Goal: Transaction & Acquisition: Purchase product/service

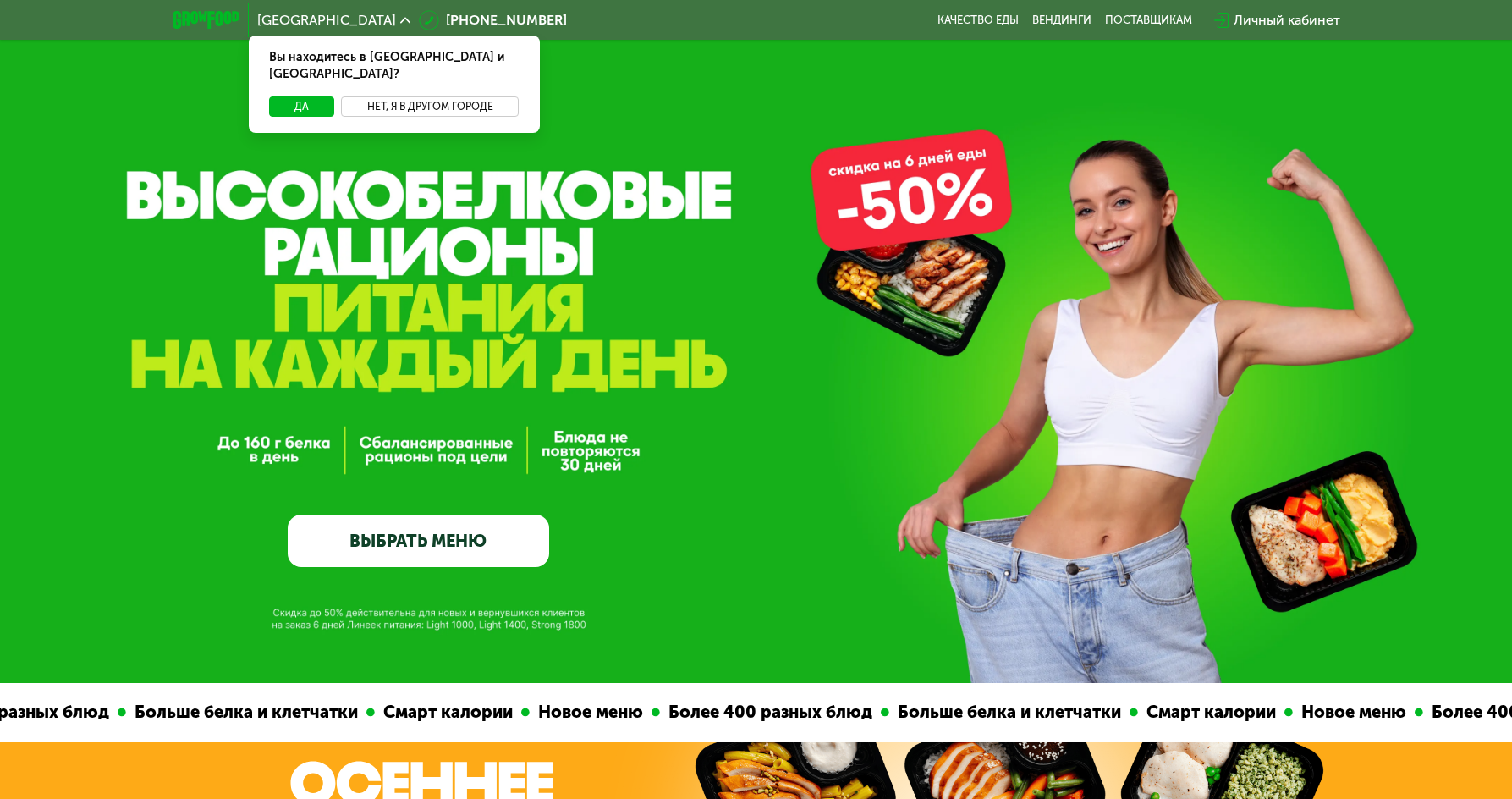
click at [392, 96] on button "Нет, я в другом городе" at bounding box center [430, 106] width 178 height 20
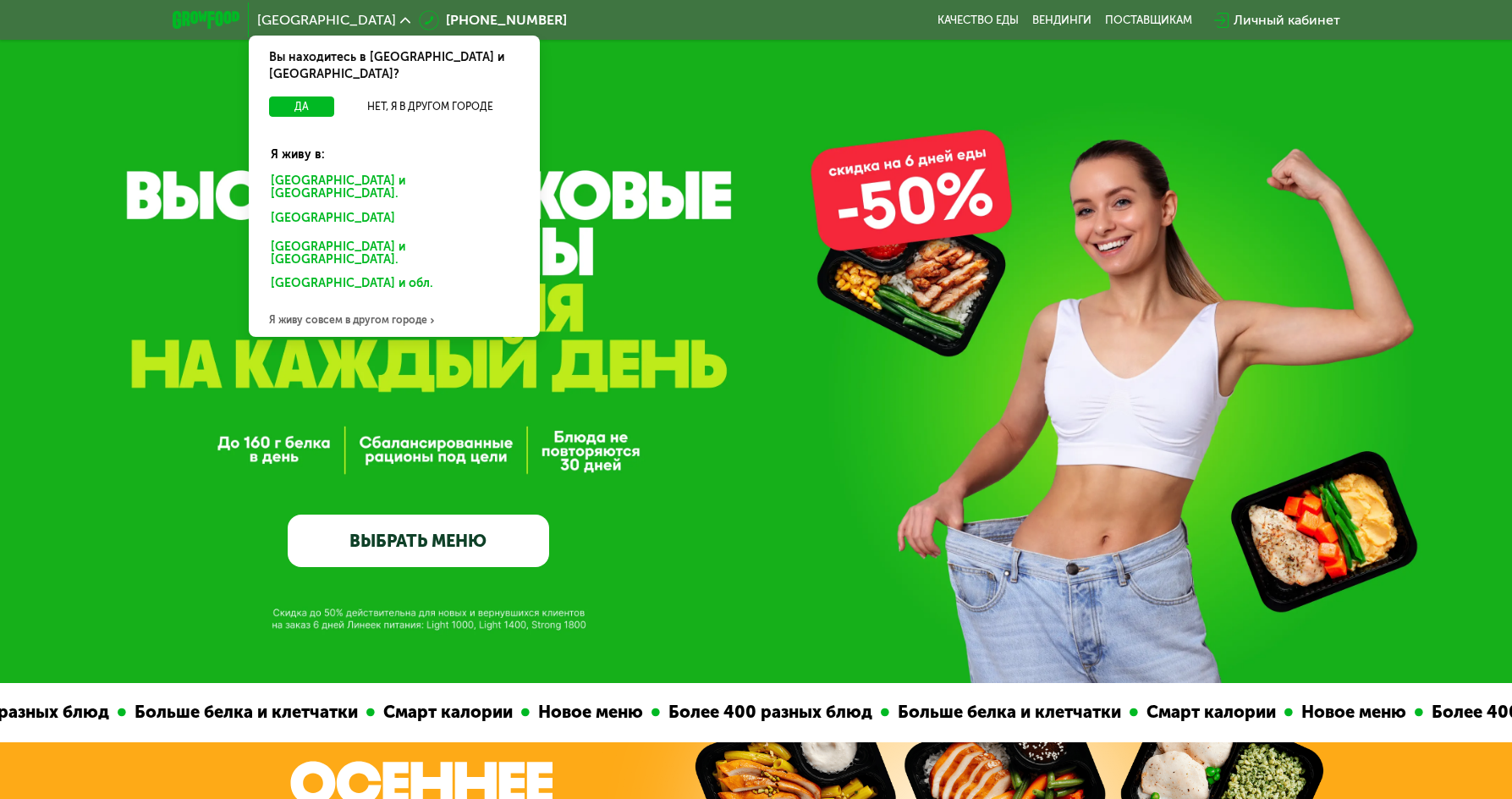
click at [344, 170] on div "Санкт-Петербурге и обл." at bounding box center [394, 188] width 271 height 36
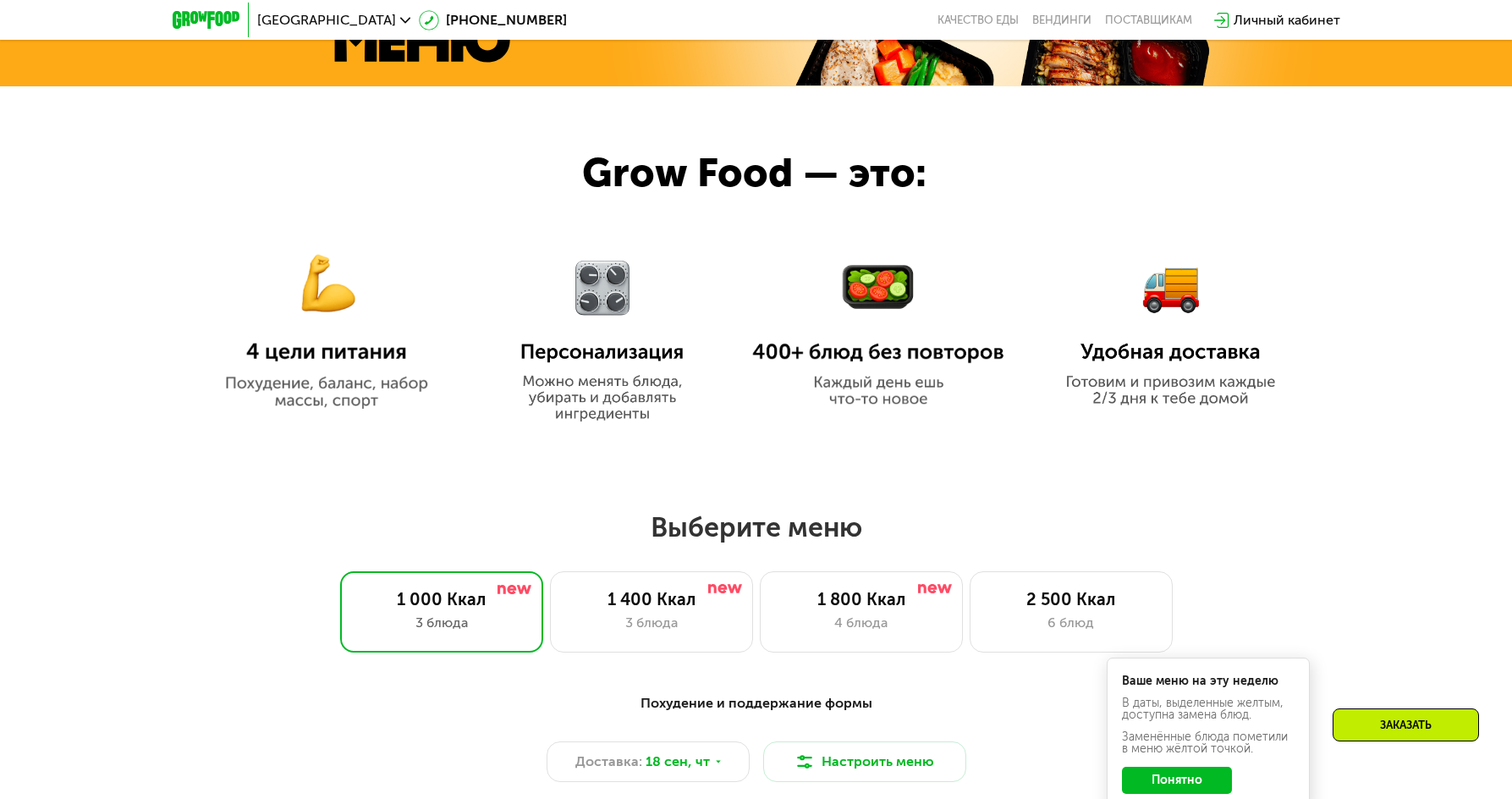
scroll to position [846, 0]
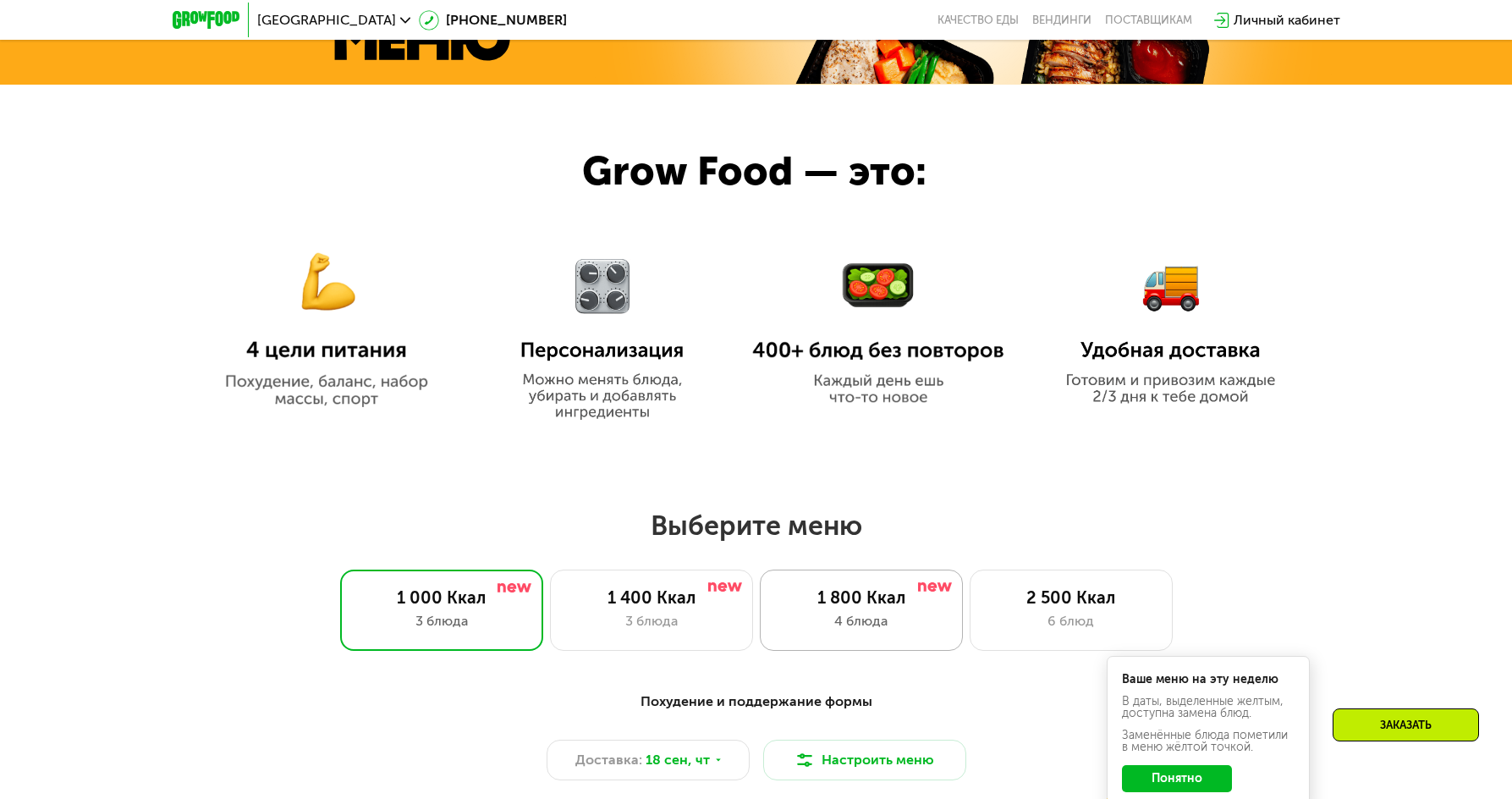
click at [804, 608] on div "1 800 Ккал" at bounding box center [862, 597] width 168 height 20
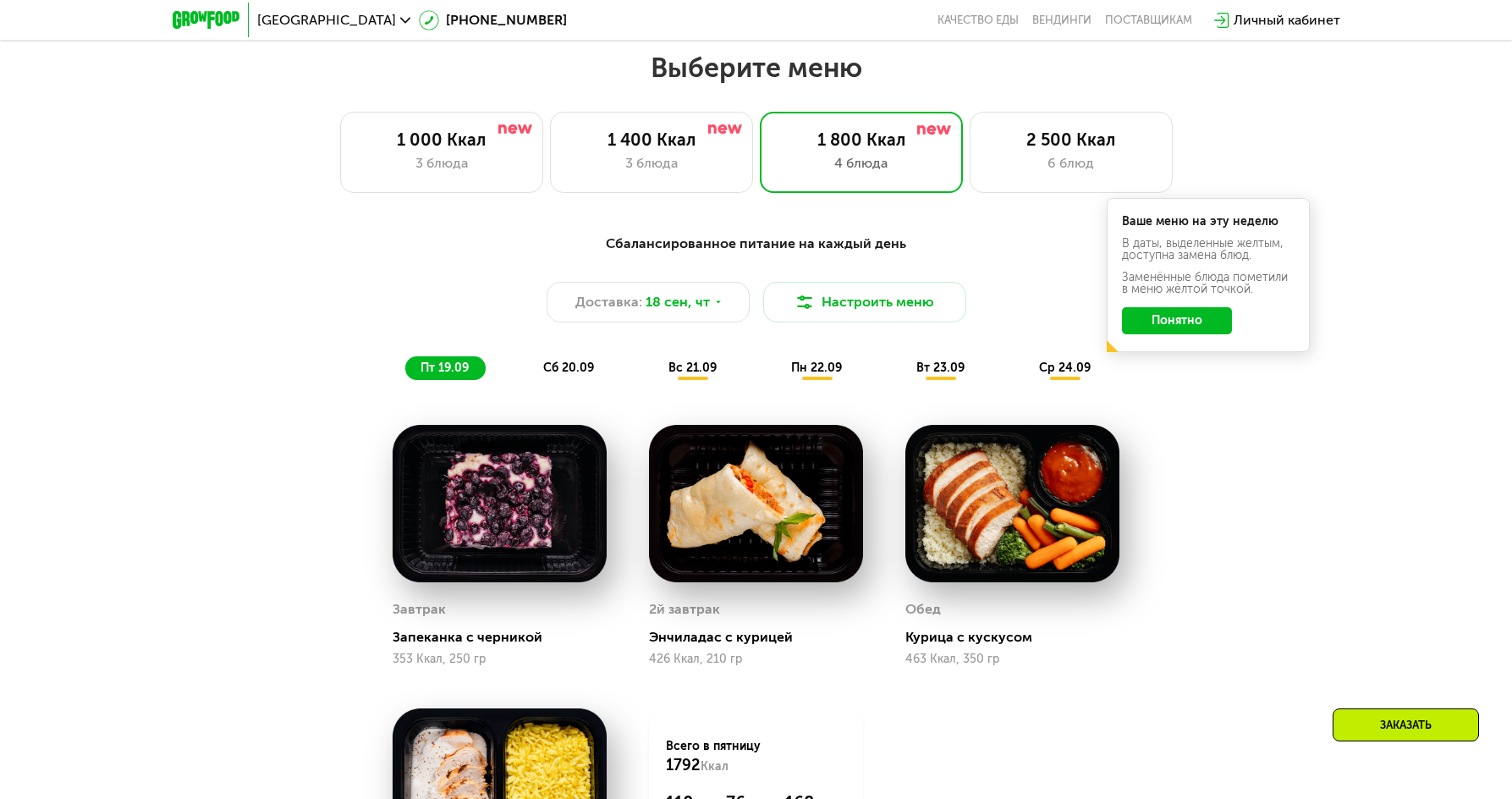
scroll to position [1439, 0]
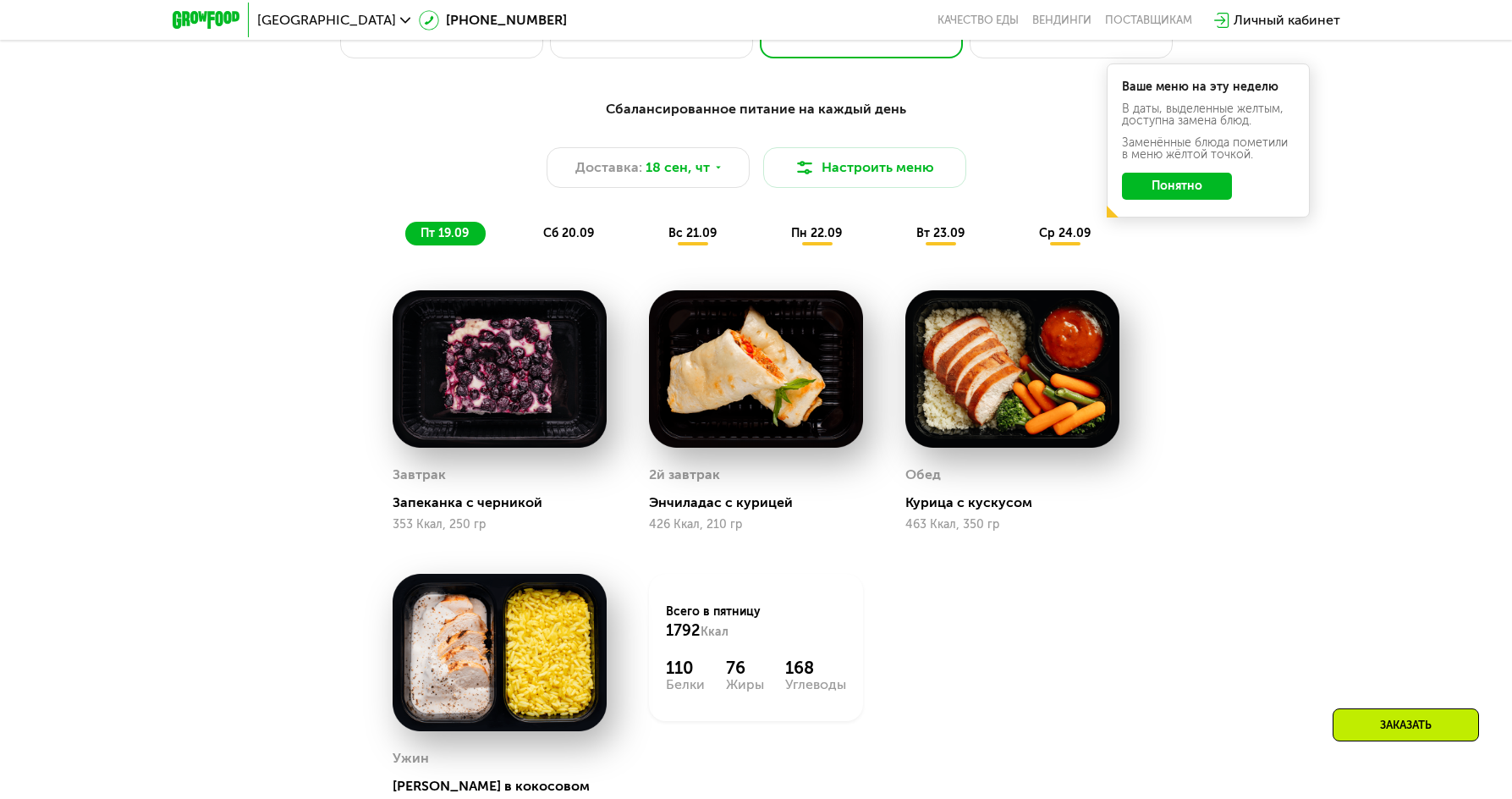
click at [1203, 191] on button "Понятно" at bounding box center [1177, 185] width 110 height 27
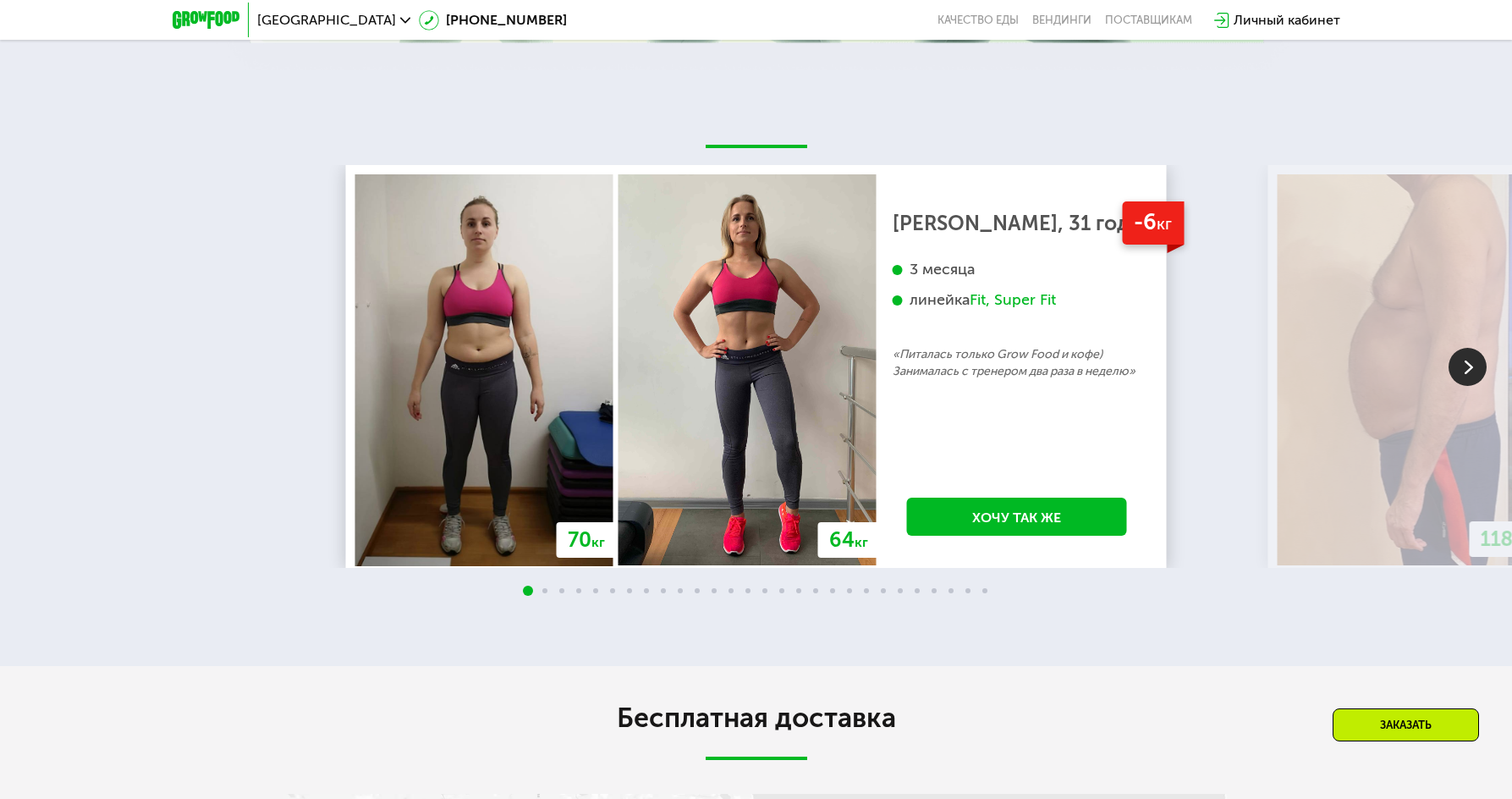
scroll to position [3638, 0]
